Goal: Navigation & Orientation: Find specific page/section

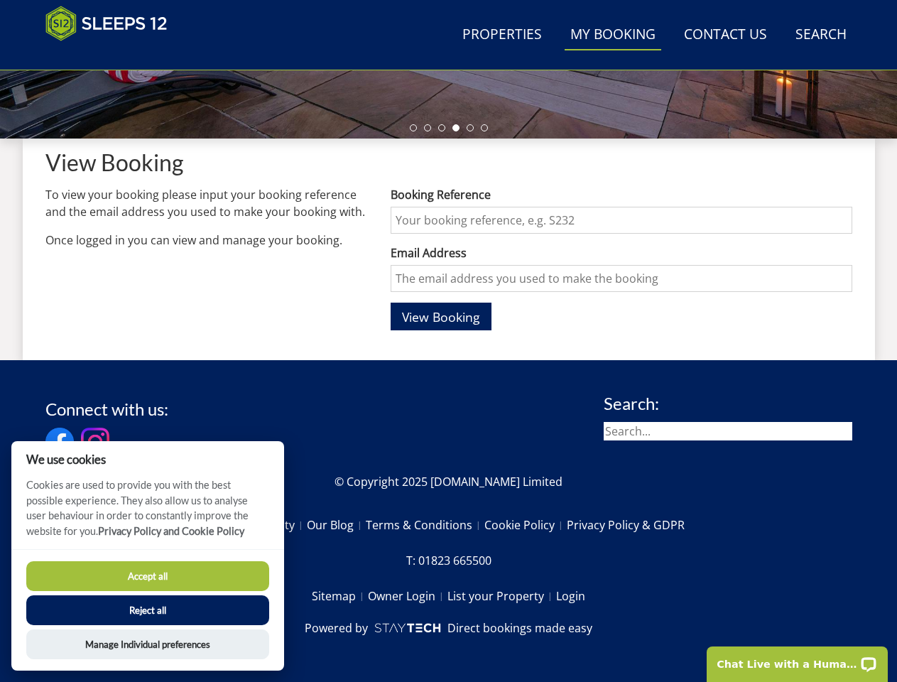
click at [448, 341] on div "View Booking To view your booking please input your booking reference and the e…" at bounding box center [449, 250] width 852 height 222
click at [820, 35] on link "Search Check Availability" at bounding box center [821, 35] width 63 height 32
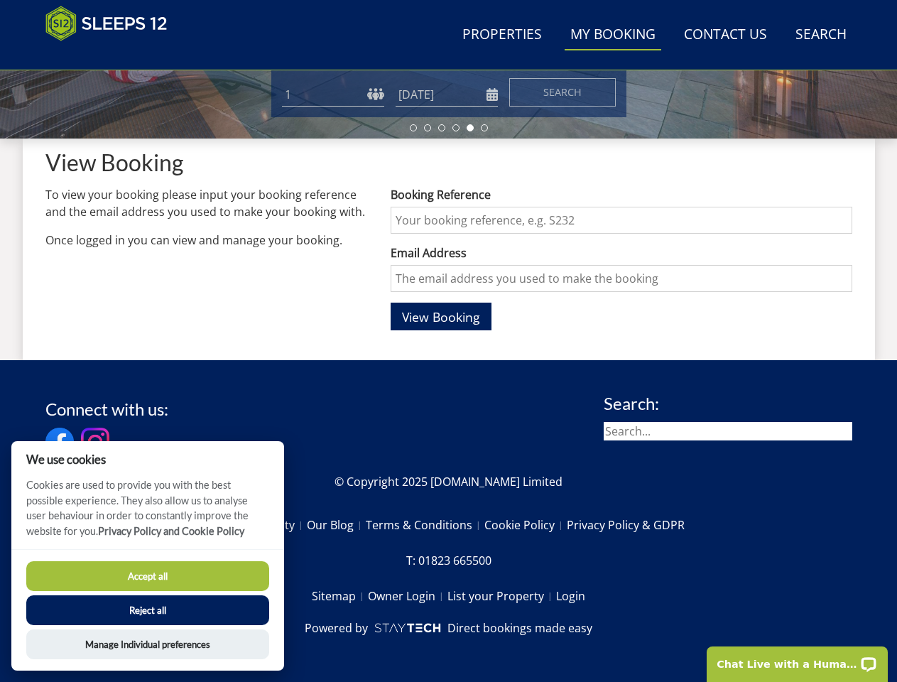
click at [413, 128] on li at bounding box center [413, 127] width 7 height 7
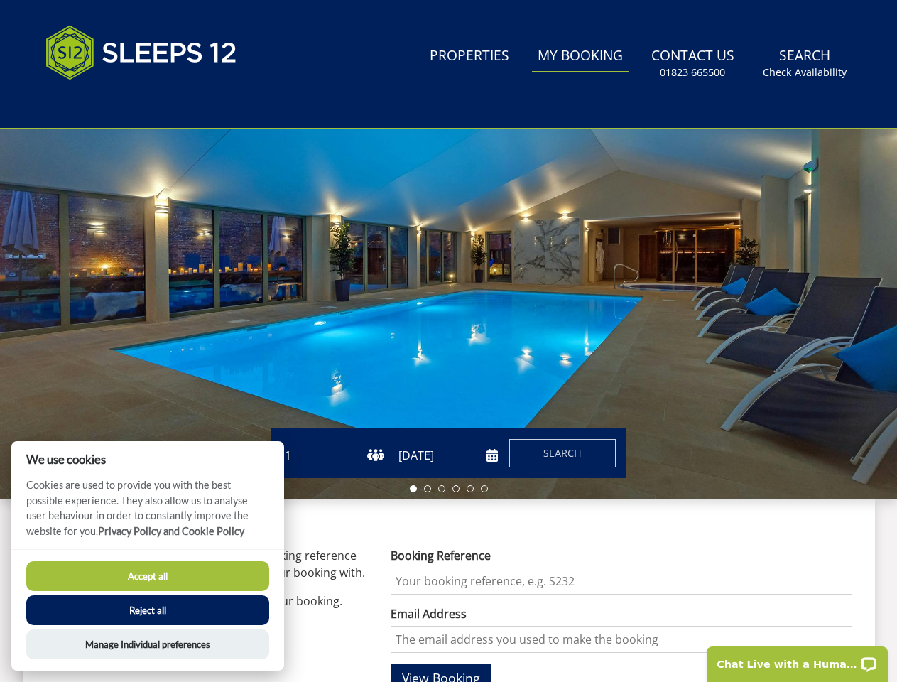
click at [428, 111] on div "Search Menu Properties My Booking Contact Us [PHONE_NUMBER] Search Check Availa…" at bounding box center [449, 64] width 852 height 94
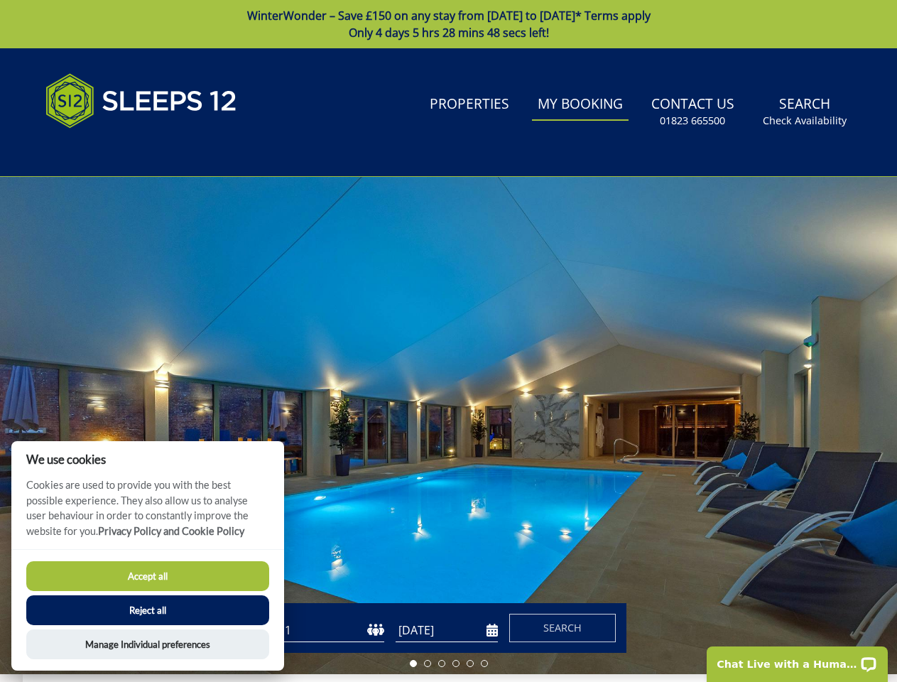
click at [442, 128] on li "Properties" at bounding box center [469, 112] width 91 height 46
click at [456, 128] on li "Properties" at bounding box center [469, 112] width 91 height 46
click at [470, 128] on li "Properties" at bounding box center [469, 112] width 91 height 46
click at [484, 128] on li "Properties" at bounding box center [469, 112] width 91 height 46
click at [441, 316] on div at bounding box center [448, 425] width 897 height 497
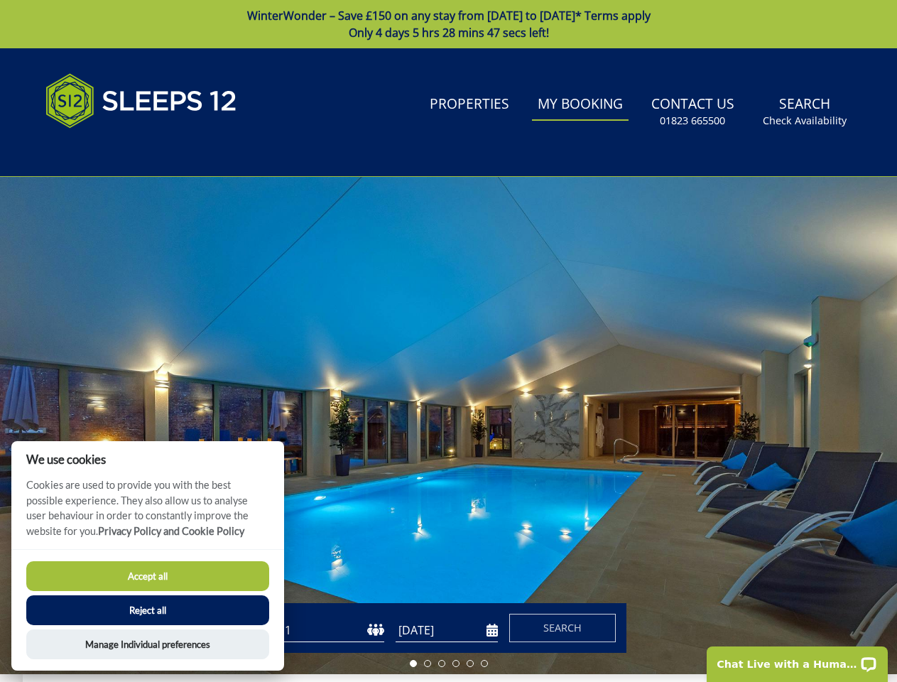
click at [148, 576] on button "Accept all" at bounding box center [147, 576] width 243 height 30
